Goal: Transaction & Acquisition: Obtain resource

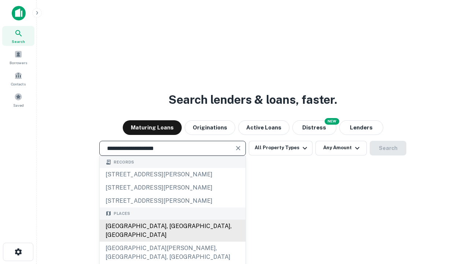
click at [172, 242] on div "[GEOGRAPHIC_DATA], [GEOGRAPHIC_DATA], [GEOGRAPHIC_DATA]" at bounding box center [173, 231] width 146 height 22
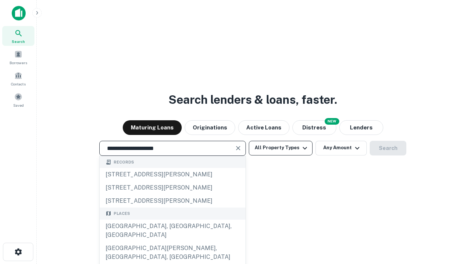
type input "**********"
click at [281, 148] on button "All Property Types" at bounding box center [281, 148] width 64 height 15
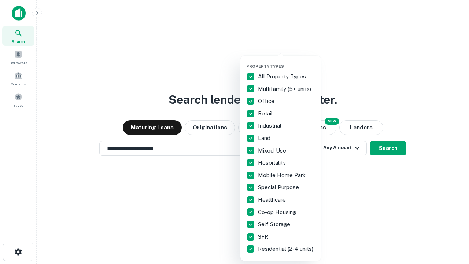
click at [287, 62] on button "button" at bounding box center [286, 62] width 81 height 0
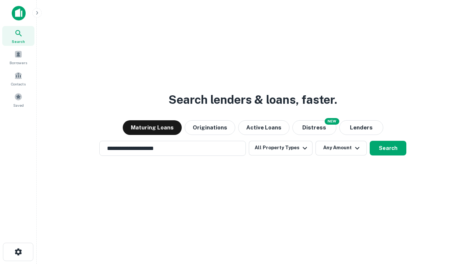
scroll to position [11, 0]
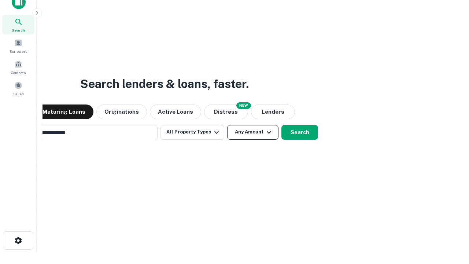
click at [227, 125] on button "Any Amount" at bounding box center [252, 132] width 51 height 15
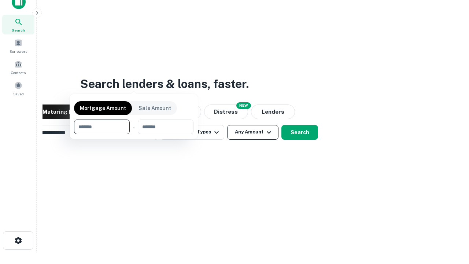
scroll to position [12, 0]
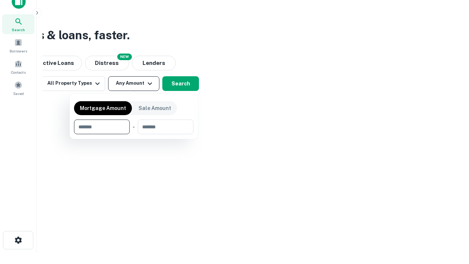
type input "*******"
click at [134, 134] on button "button" at bounding box center [134, 134] width 120 height 0
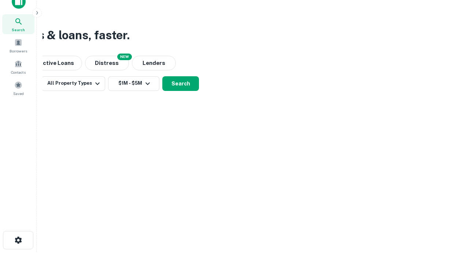
scroll to position [11, 0]
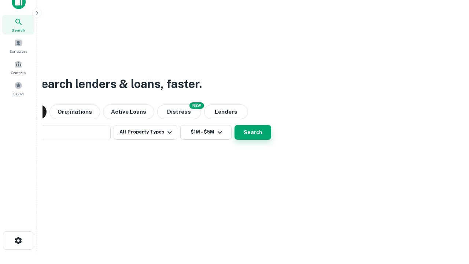
click at [235, 125] on button "Search" at bounding box center [253, 132] width 37 height 15
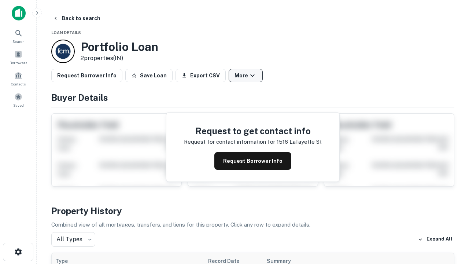
click at [246, 76] on button "More" at bounding box center [246, 75] width 34 height 13
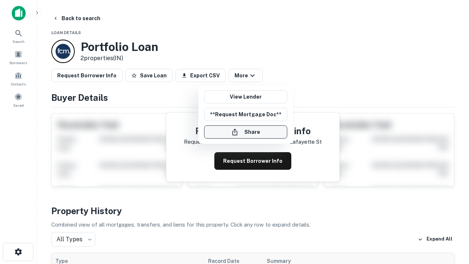
click at [246, 132] on button "Share" at bounding box center [245, 131] width 83 height 13
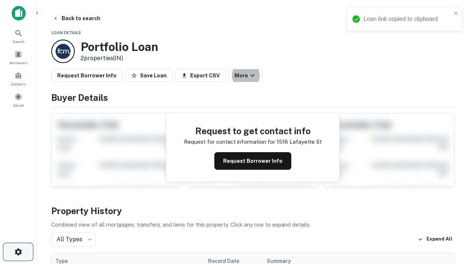
click at [18, 252] on icon "button" at bounding box center [18, 251] width 9 height 9
